Goal: Transaction & Acquisition: Purchase product/service

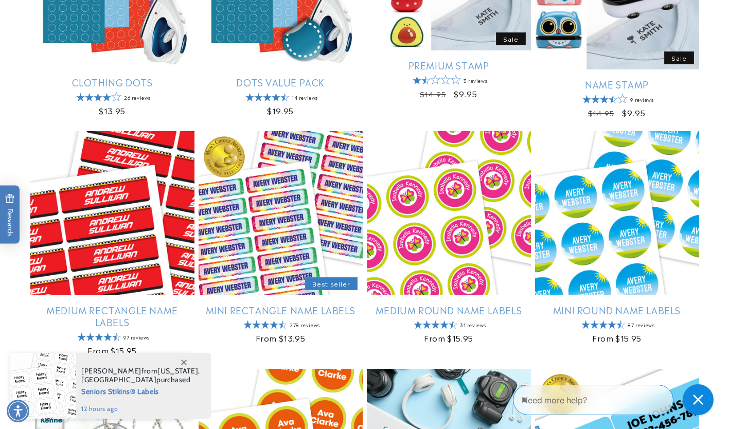
scroll to position [508, 0]
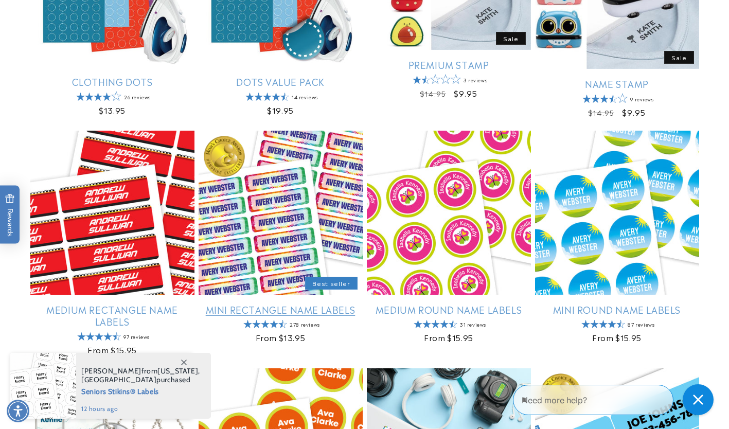
click at [290, 304] on link "Mini Rectangle Name Labels" at bounding box center [281, 310] width 164 height 12
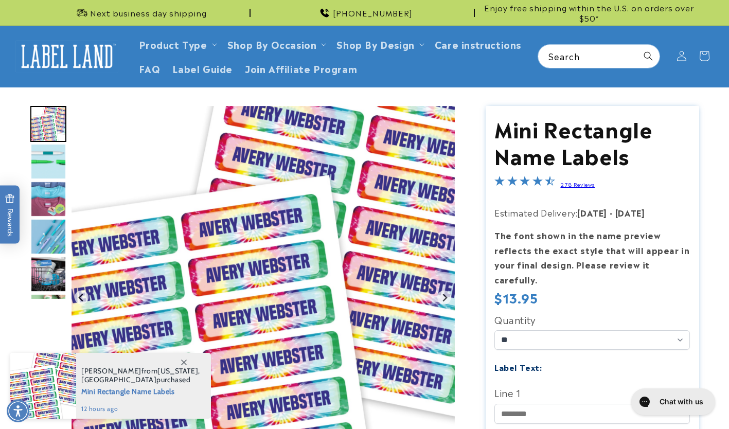
click at [46, 159] on img "Go to slide 2" at bounding box center [48, 162] width 36 height 36
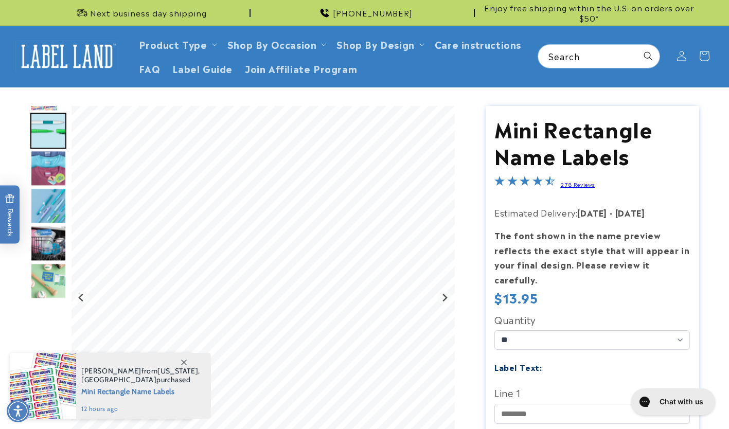
click at [51, 164] on img "Go to slide 3" at bounding box center [48, 168] width 36 height 36
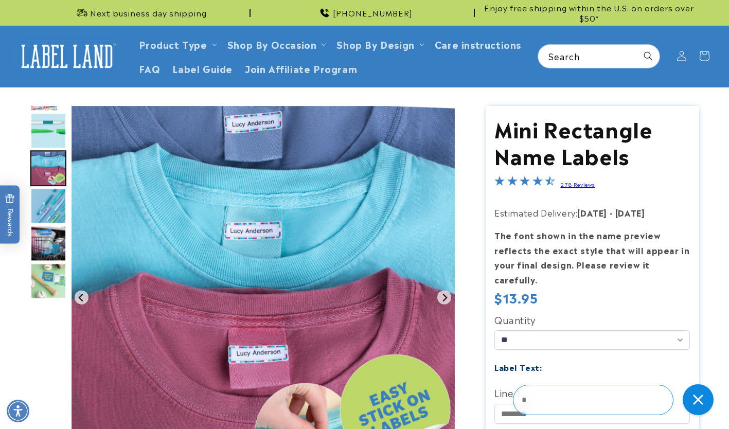
click at [47, 198] on img "Go to slide 4" at bounding box center [48, 206] width 36 height 36
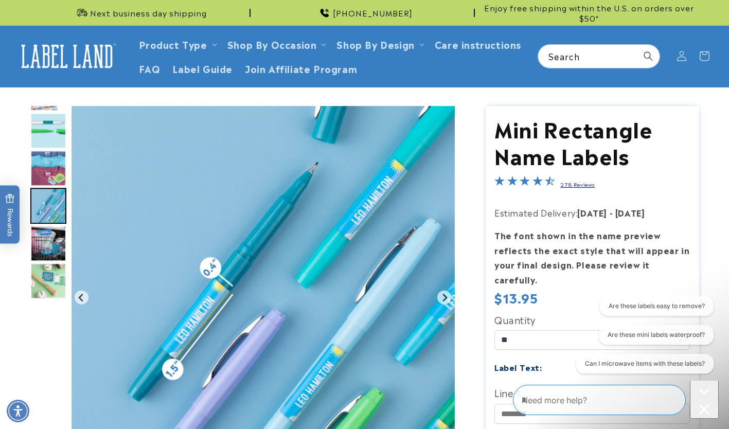
click at [43, 226] on img "Go to slide 5" at bounding box center [48, 243] width 36 height 36
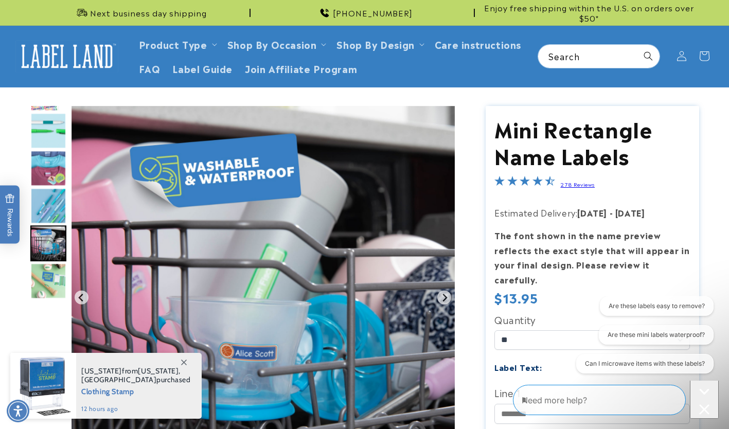
click at [40, 278] on img "Go to slide 6" at bounding box center [48, 281] width 36 height 36
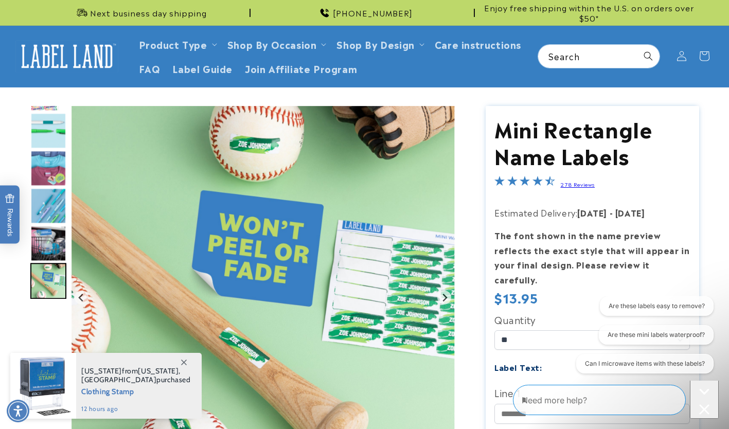
click at [186, 360] on icon at bounding box center [184, 363] width 6 height 6
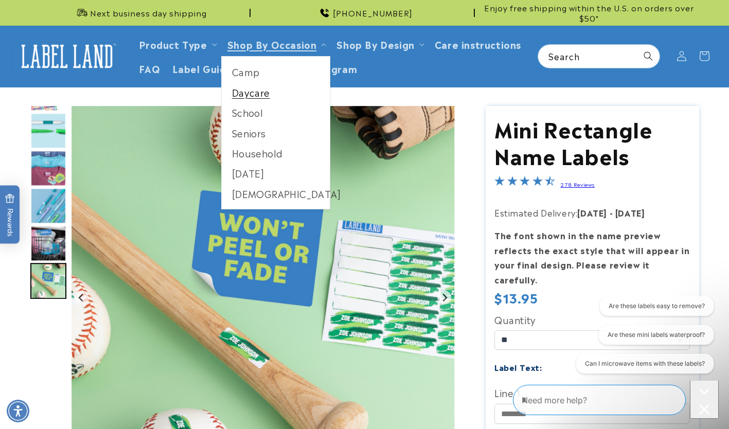
click at [242, 88] on link "Daycare" at bounding box center [276, 92] width 109 height 20
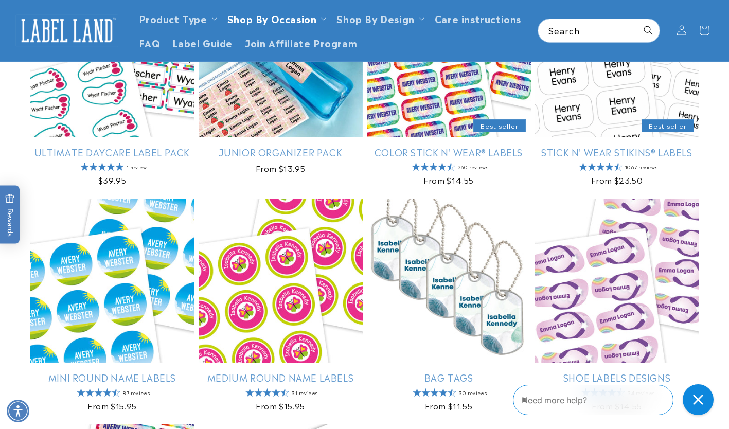
scroll to position [212, 0]
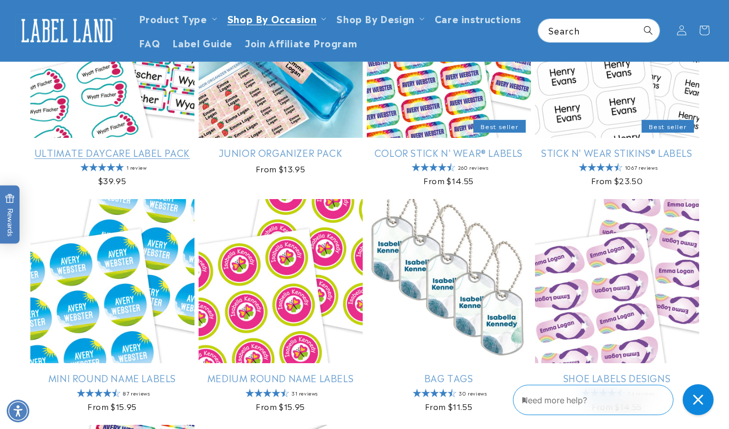
click at [98, 147] on link "Ultimate Daycare Label Pack" at bounding box center [112, 153] width 164 height 12
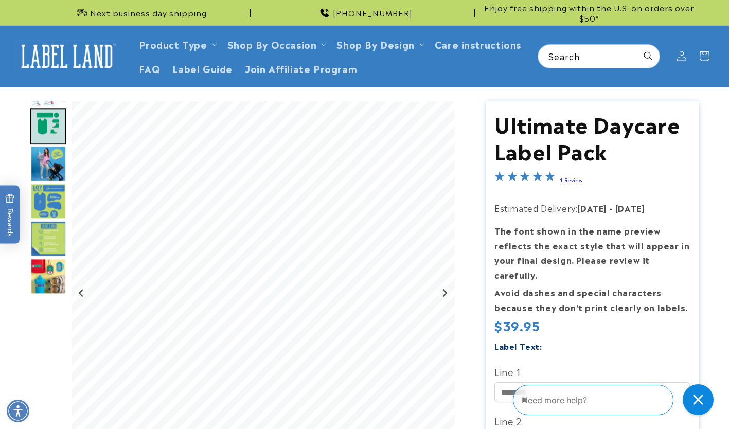
click at [48, 156] on img "Go to slide 3" at bounding box center [48, 164] width 36 height 36
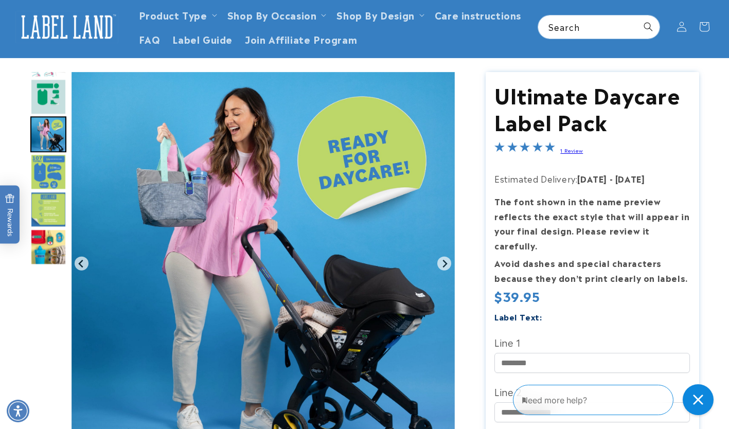
scroll to position [30, 0]
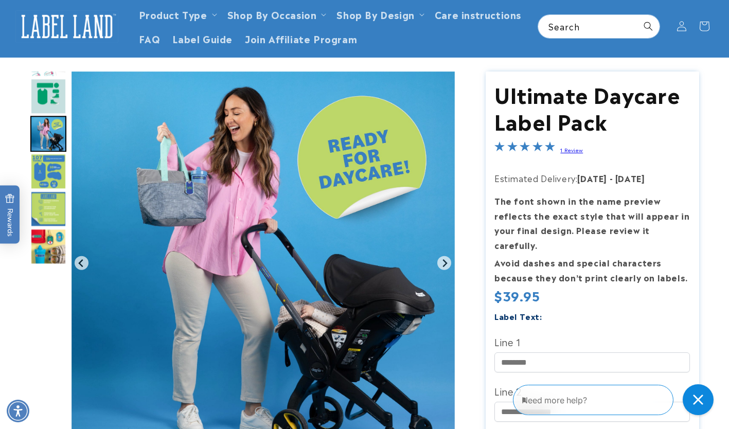
click at [52, 181] on img "Go to slide 4" at bounding box center [48, 171] width 36 height 36
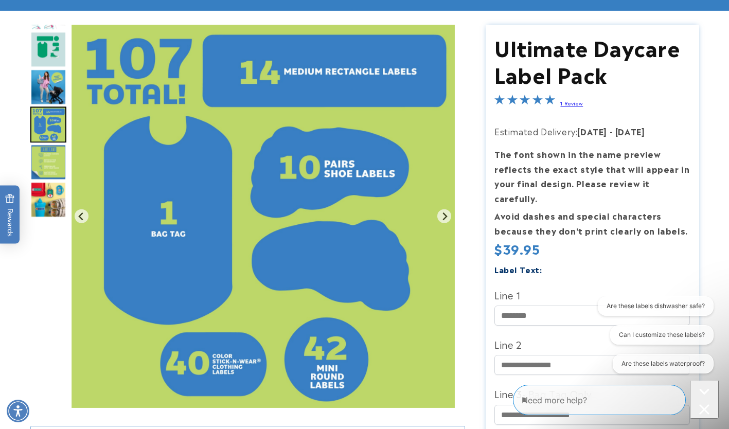
scroll to position [83, 0]
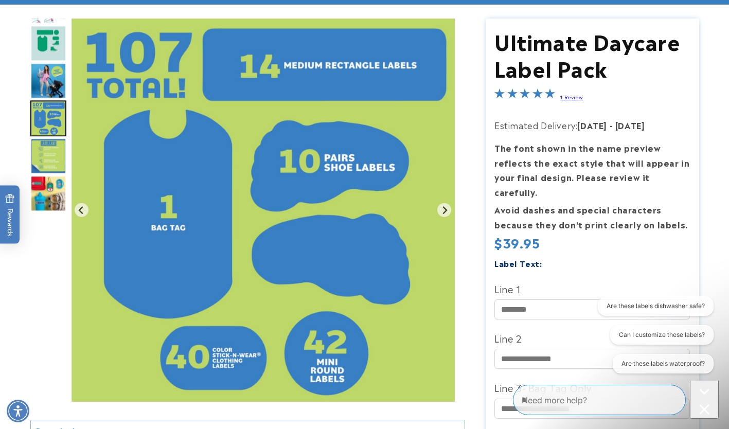
click at [49, 154] on img "Go to slide 5" at bounding box center [48, 156] width 36 height 36
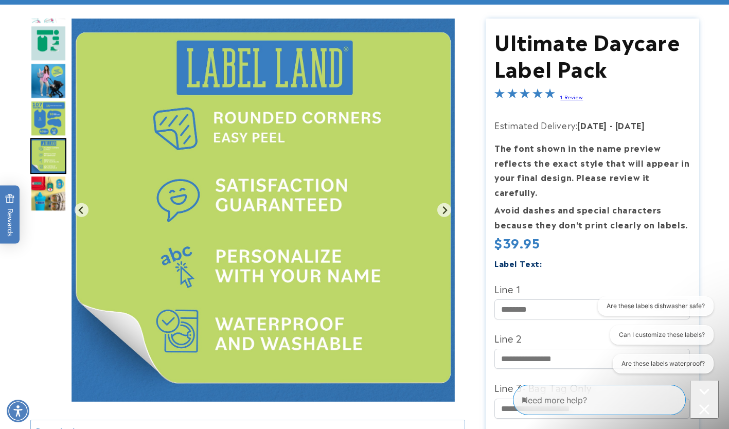
click at [48, 189] on img "Go to slide 6" at bounding box center [48, 194] width 36 height 36
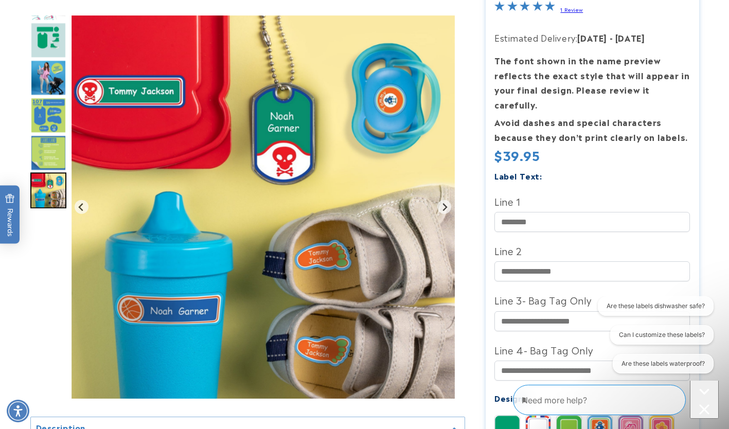
scroll to position [178, 0]
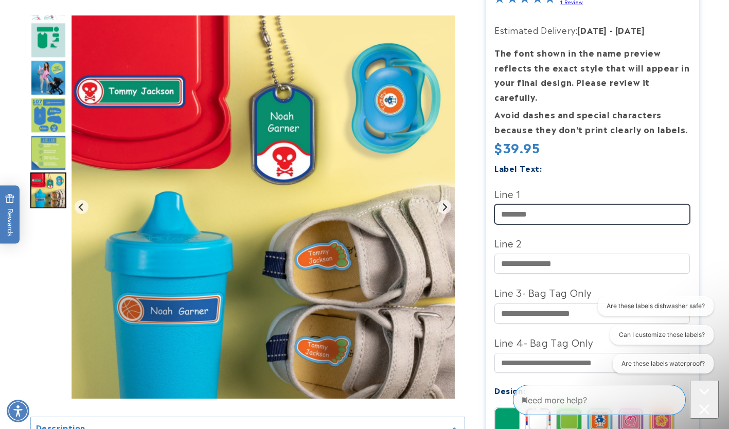
click at [533, 204] on input "Line 1" at bounding box center [593, 214] width 196 height 20
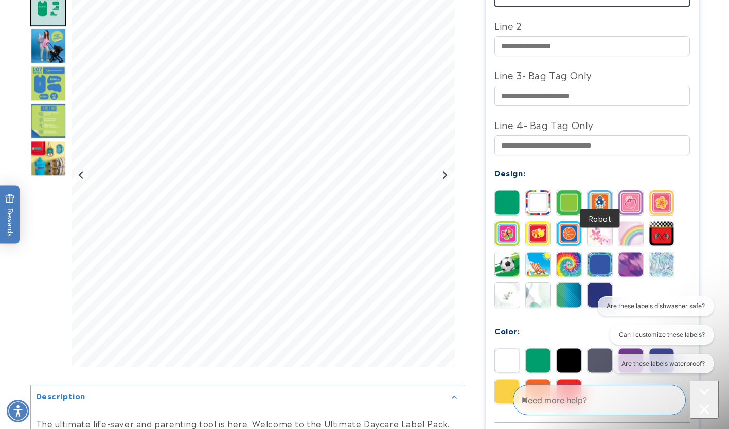
scroll to position [396, 0]
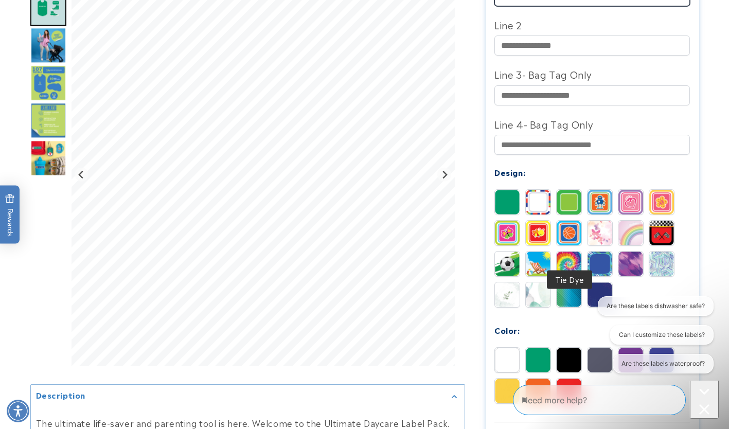
type input "**********"
click at [576, 252] on img at bounding box center [569, 264] width 25 height 25
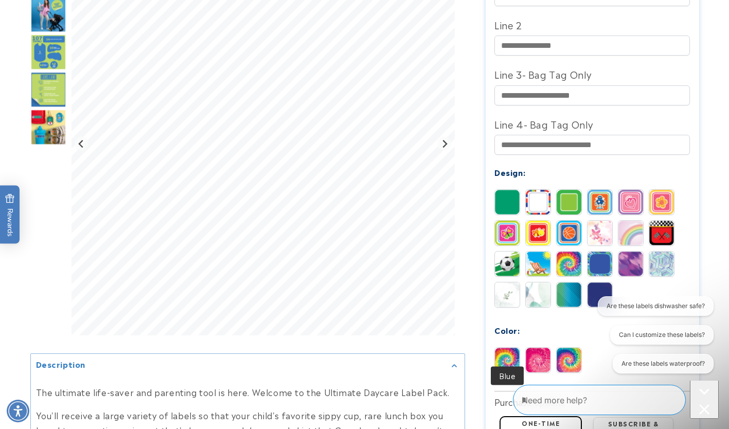
click at [508, 348] on img at bounding box center [507, 360] width 25 height 25
click at [570, 348] on img at bounding box center [569, 360] width 25 height 25
click at [514, 350] on img at bounding box center [507, 360] width 25 height 25
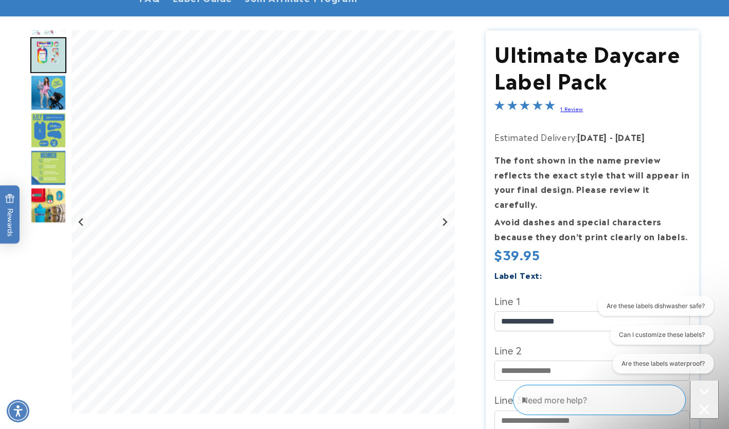
scroll to position [80, 0]
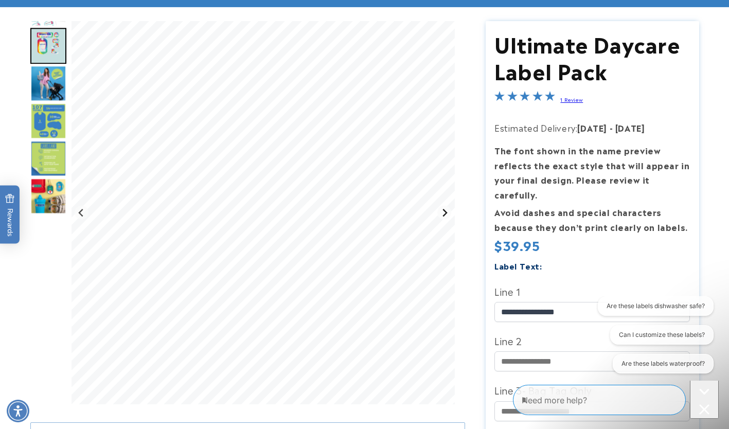
click at [445, 206] on button "Next slide" at bounding box center [445, 213] width 14 height 14
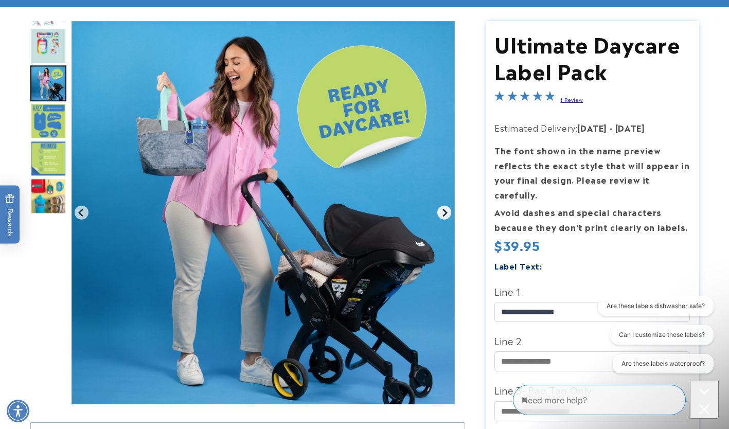
click at [445, 206] on button "Next slide" at bounding box center [445, 213] width 14 height 14
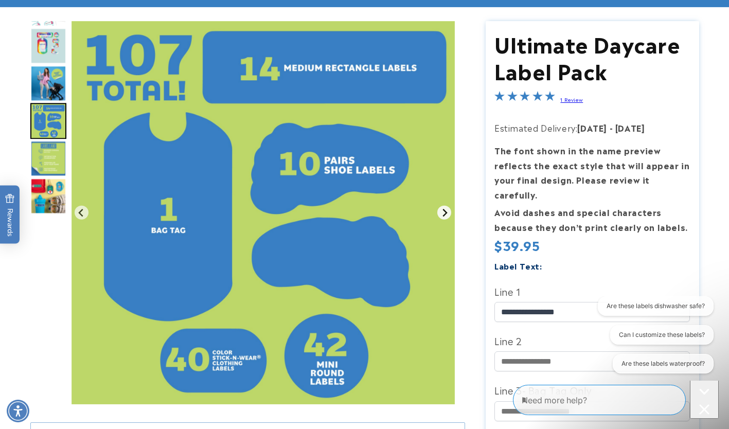
click at [445, 206] on button "Next slide" at bounding box center [445, 213] width 14 height 14
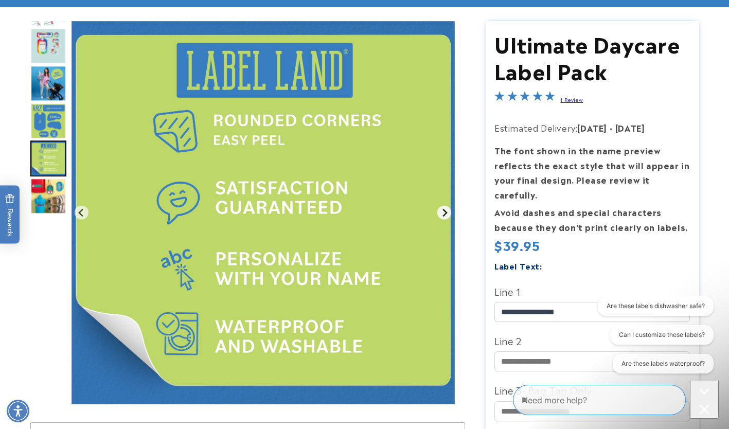
click at [445, 206] on button "Next slide" at bounding box center [445, 213] width 14 height 14
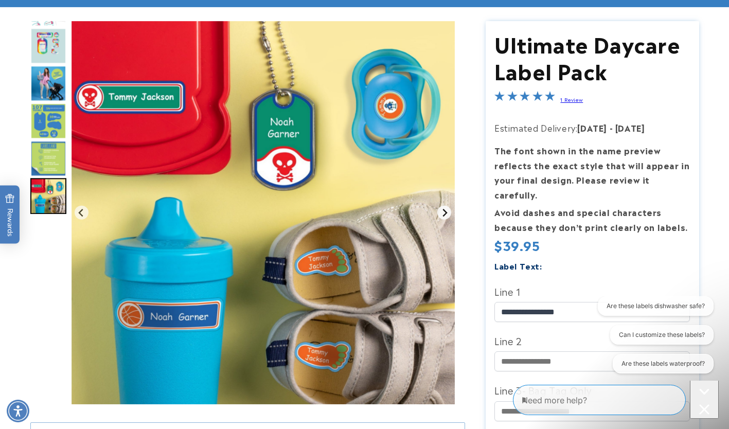
click at [445, 206] on button "Go to first slide" at bounding box center [445, 213] width 14 height 14
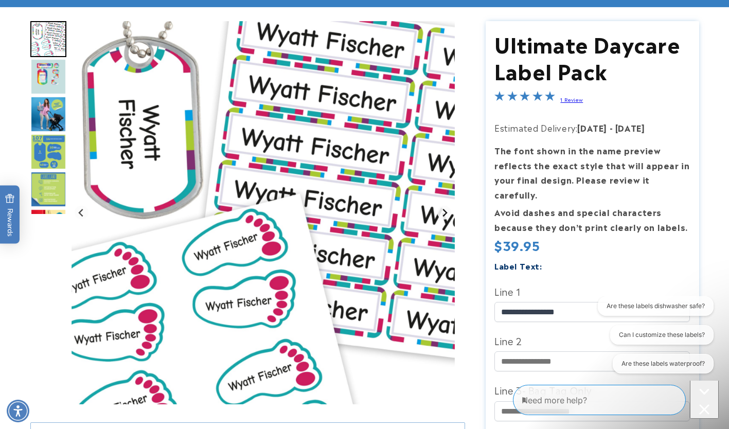
click at [445, 206] on button "Next slide" at bounding box center [445, 213] width 14 height 14
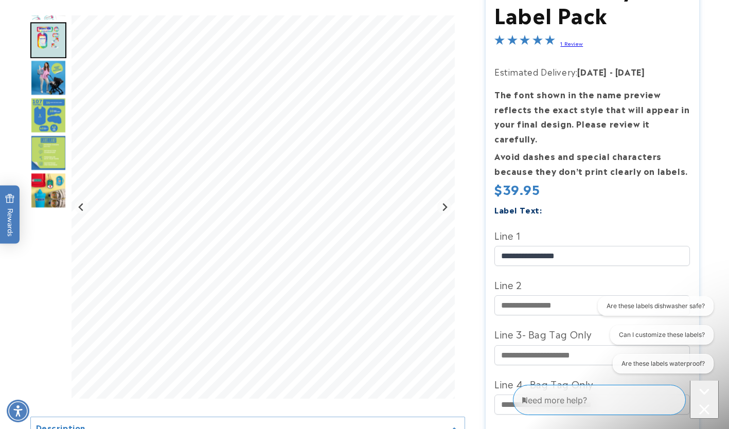
scroll to position [137, 0]
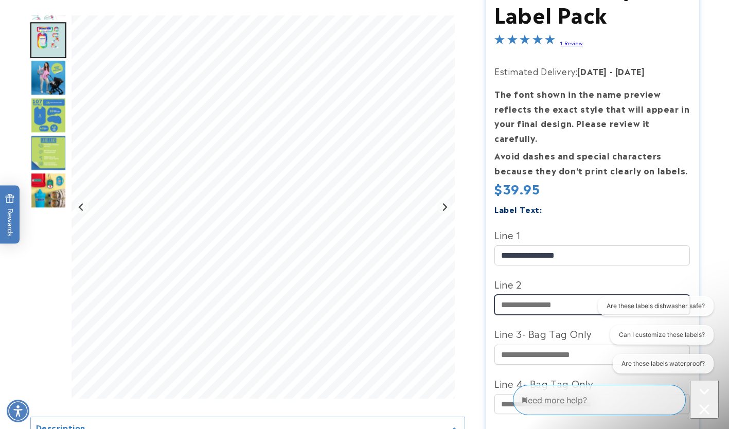
click at [570, 295] on input "Line 2" at bounding box center [593, 305] width 196 height 20
type input "*"
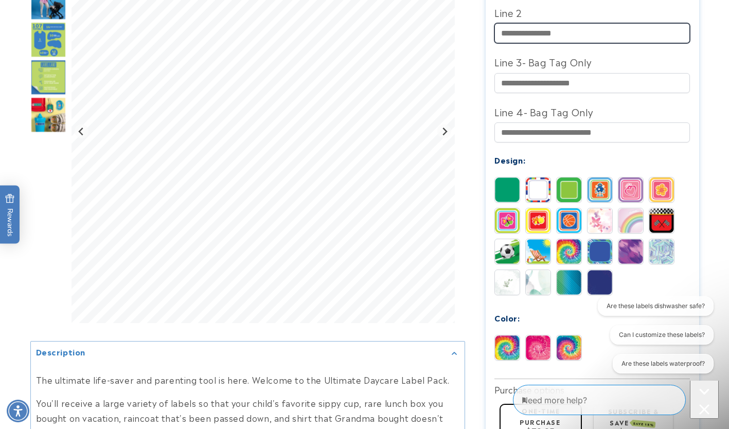
scroll to position [409, 0]
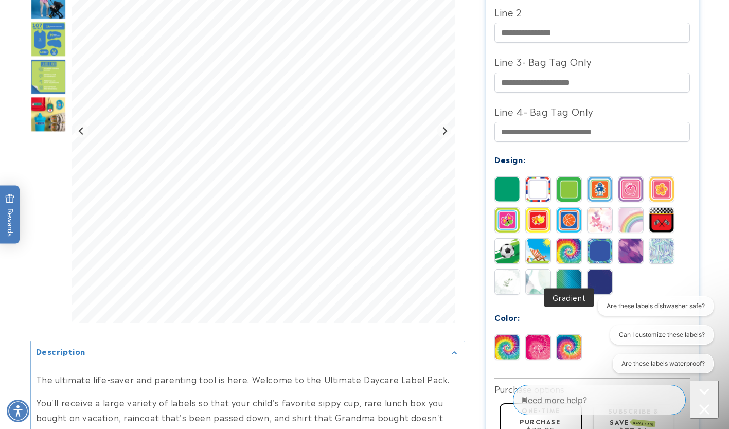
click at [568, 276] on img at bounding box center [569, 282] width 25 height 25
click at [604, 270] on img at bounding box center [600, 282] width 25 height 25
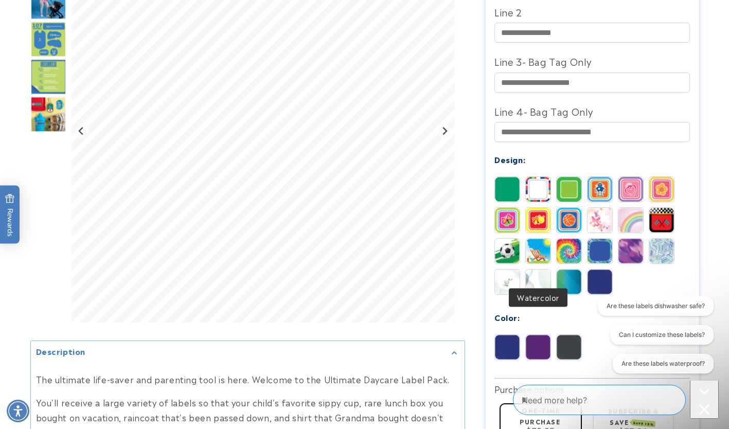
click at [543, 270] on img at bounding box center [538, 282] width 25 height 25
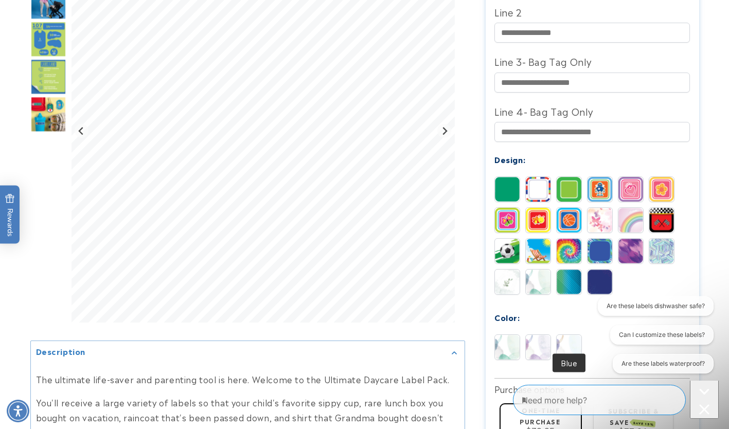
click at [557, 335] on img at bounding box center [569, 347] width 25 height 25
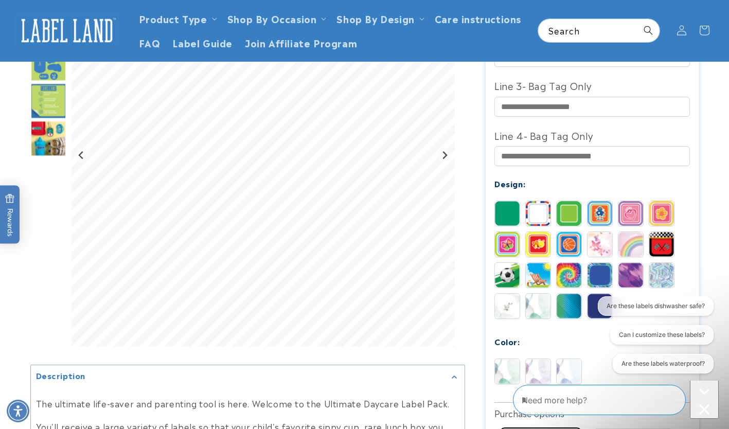
scroll to position [382, 0]
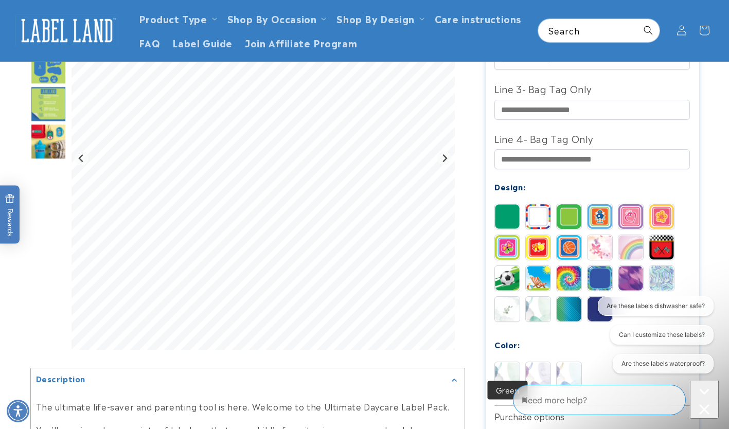
click at [509, 371] on img at bounding box center [507, 374] width 25 height 25
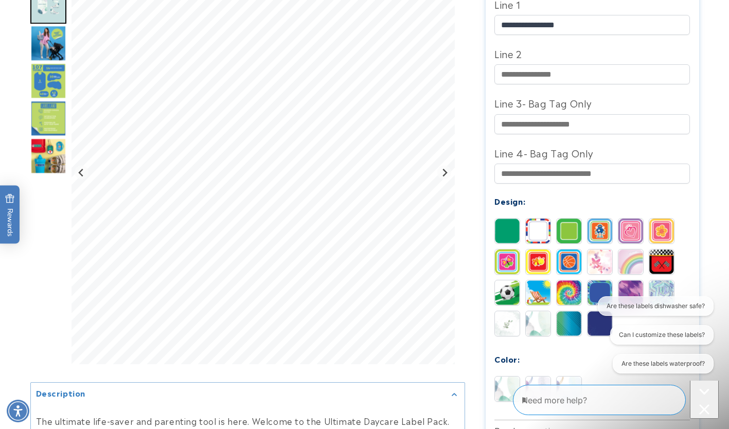
scroll to position [370, 0]
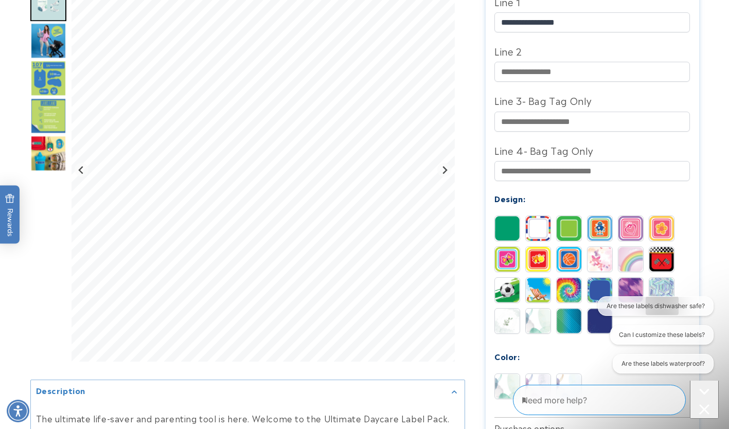
click at [672, 278] on img at bounding box center [662, 290] width 25 height 25
click at [637, 278] on img at bounding box center [631, 290] width 25 height 25
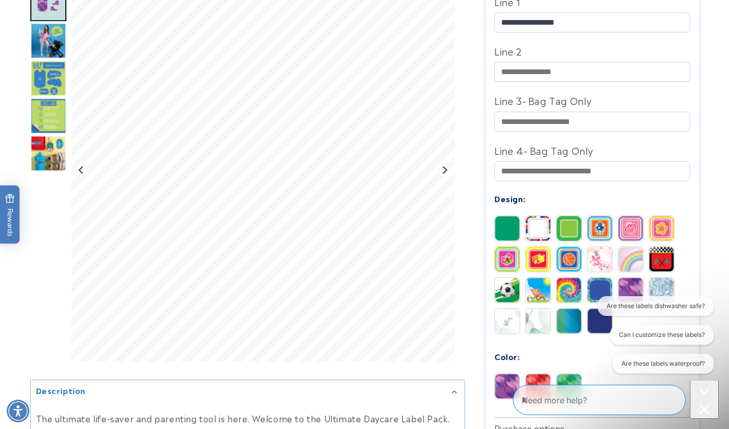
click at [605, 278] on img at bounding box center [600, 290] width 25 height 25
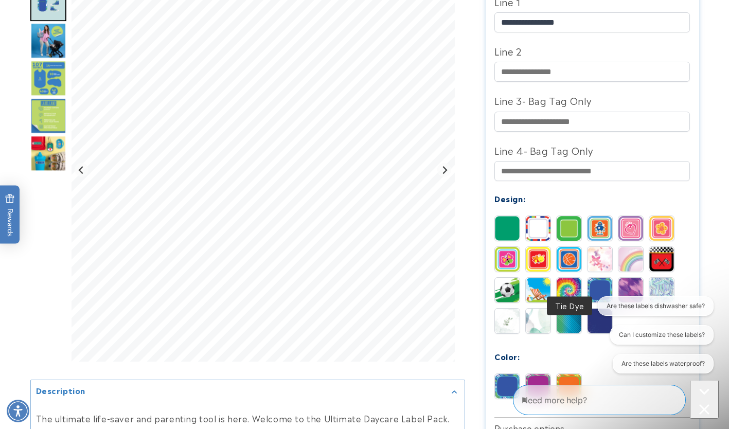
click at [565, 278] on img at bounding box center [569, 290] width 25 height 25
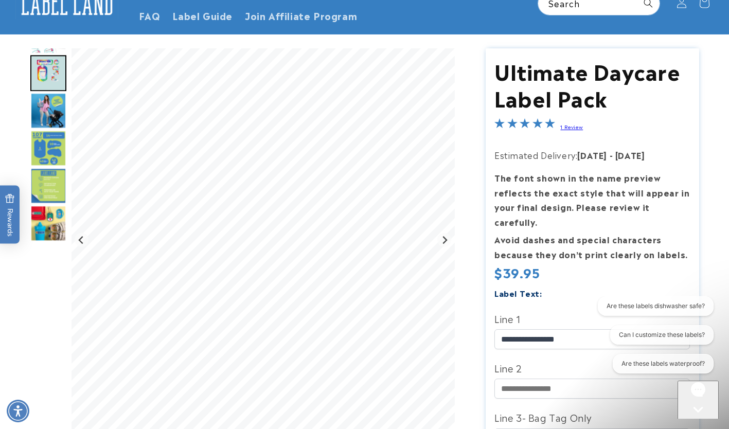
scroll to position [0, 0]
